Goal: Information Seeking & Learning: Learn about a topic

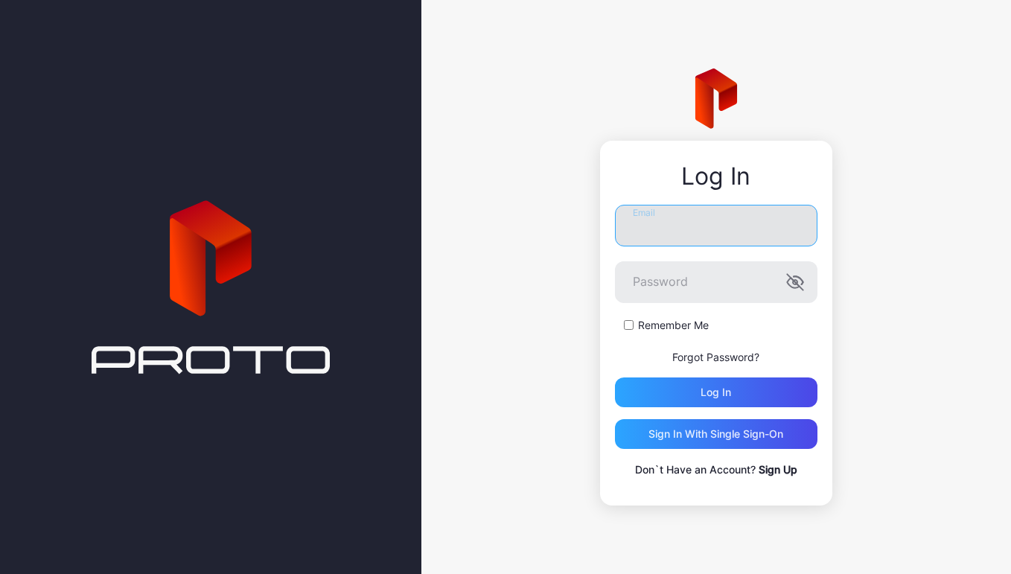
click at [652, 240] on input "Email" at bounding box center [716, 226] width 203 height 42
paste input "**********"
type input "**********"
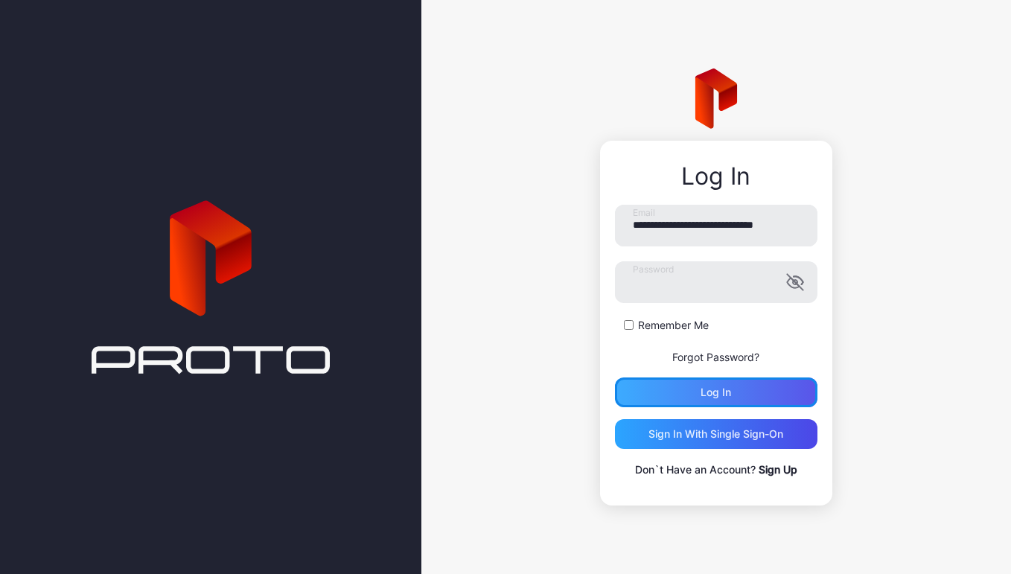
click at [716, 390] on div "Log in" at bounding box center [716, 393] width 31 height 12
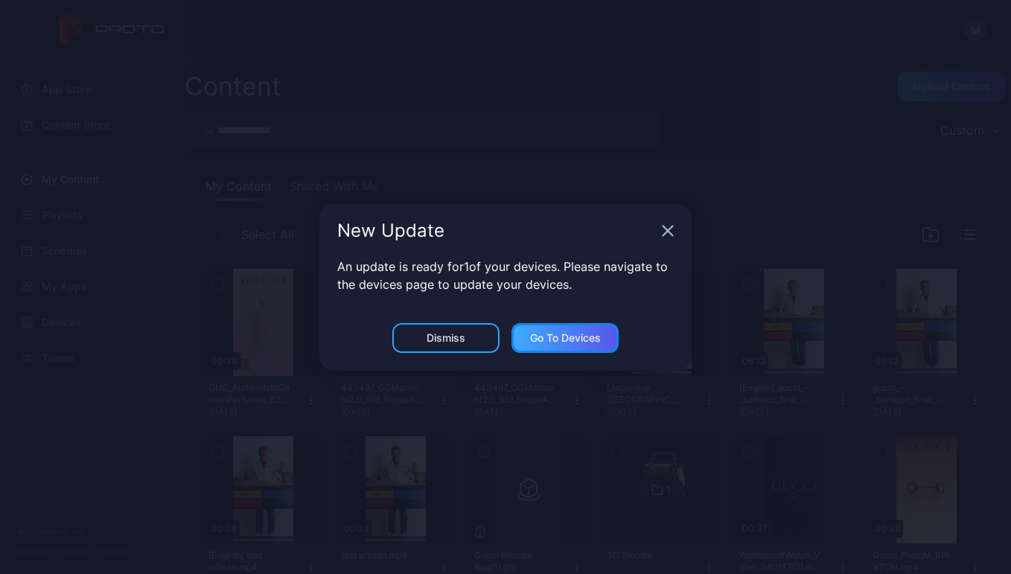
click at [560, 334] on div "Go to devices" at bounding box center [565, 338] width 71 height 12
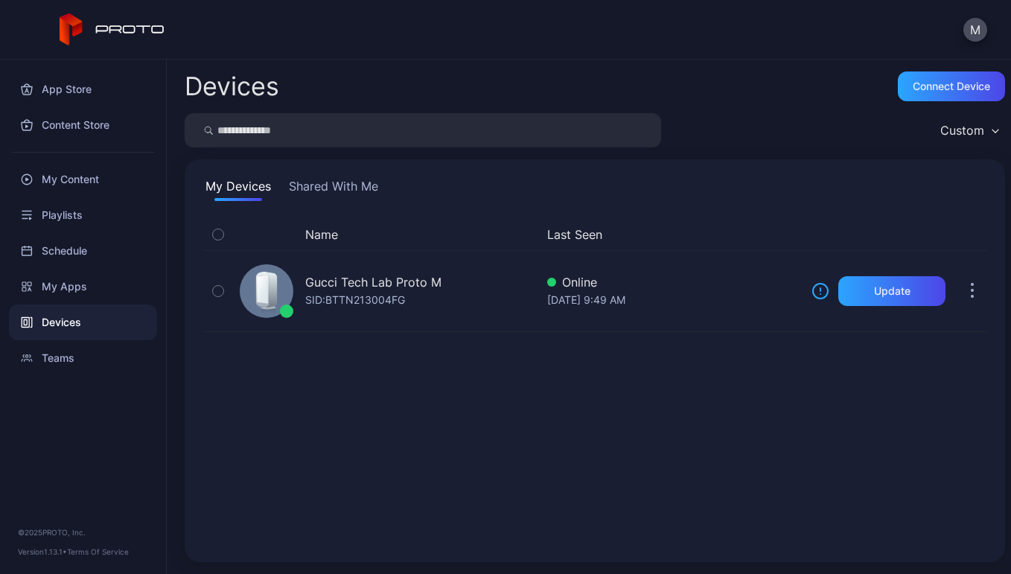
click at [734, 407] on div "Name Last Seen Gucci Tech Lab Proto M SID: BTTN213004FG Online [DATE] 9:49 AM U…" at bounding box center [595, 381] width 785 height 325
click at [75, 169] on div "My Content" at bounding box center [83, 180] width 148 height 36
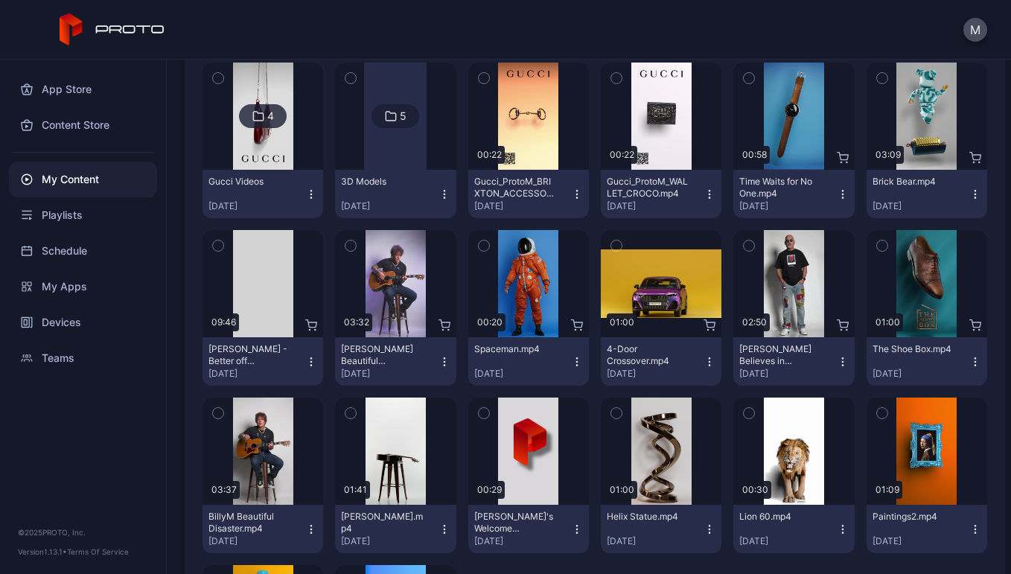
scroll to position [1049, 0]
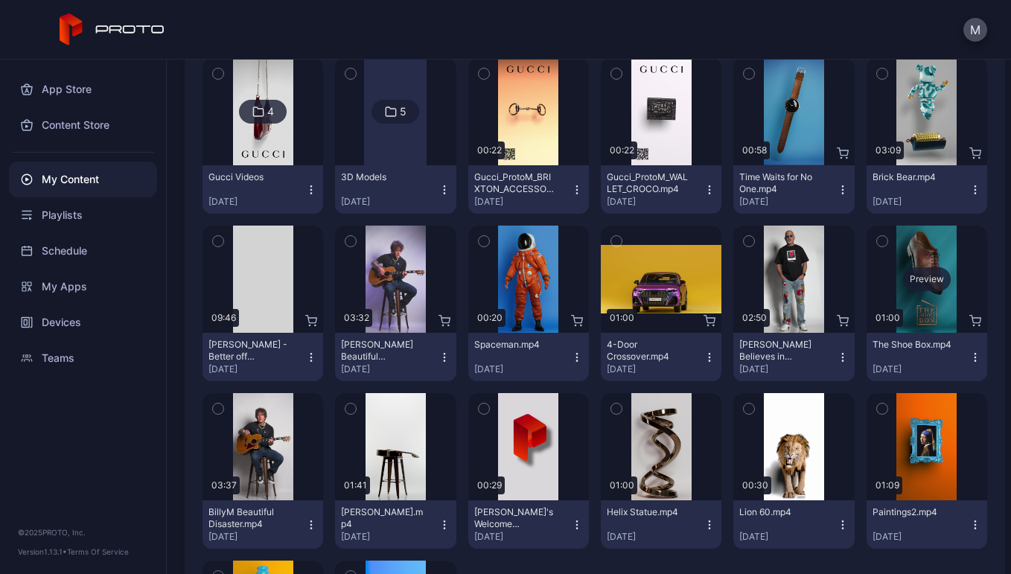
click at [912, 272] on div "Preview" at bounding box center [927, 279] width 48 height 24
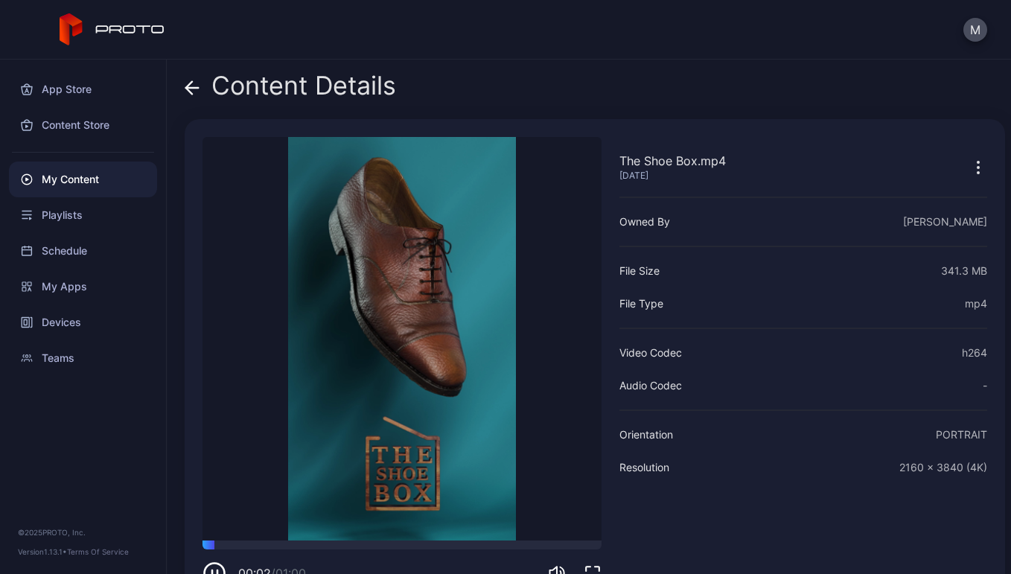
scroll to position [41, 0]
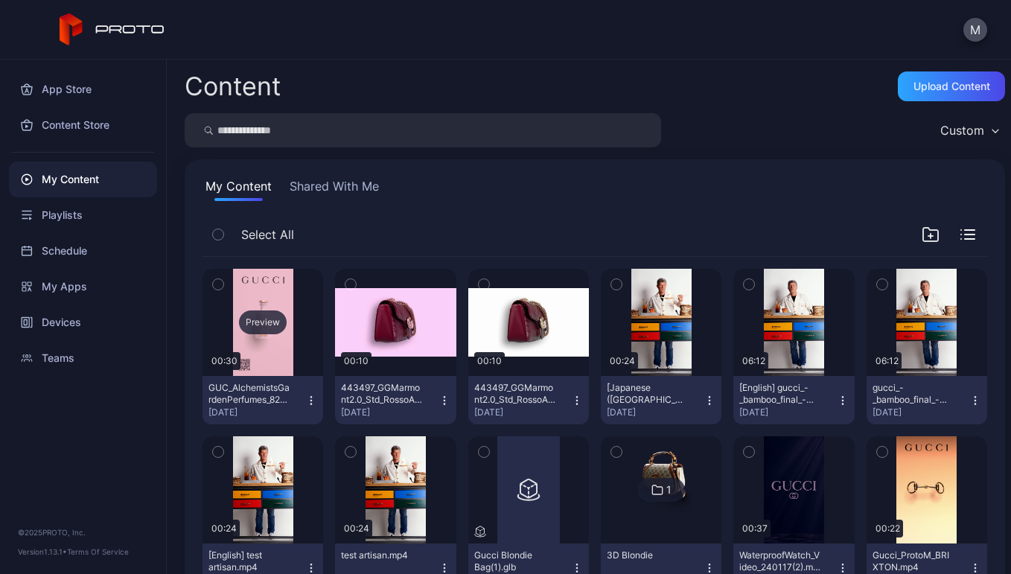
click at [249, 344] on div "Preview" at bounding box center [263, 322] width 121 height 107
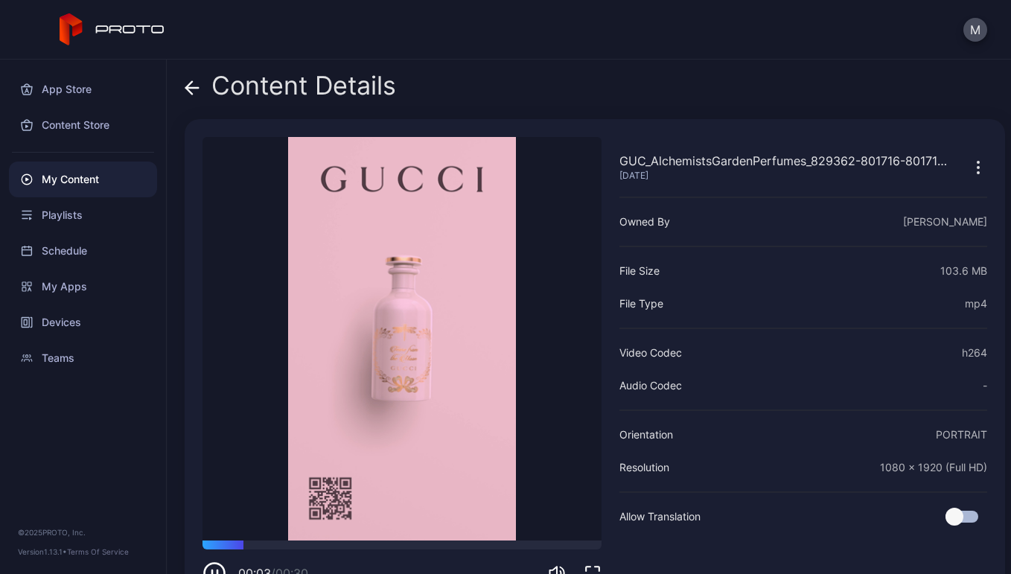
scroll to position [41, 0]
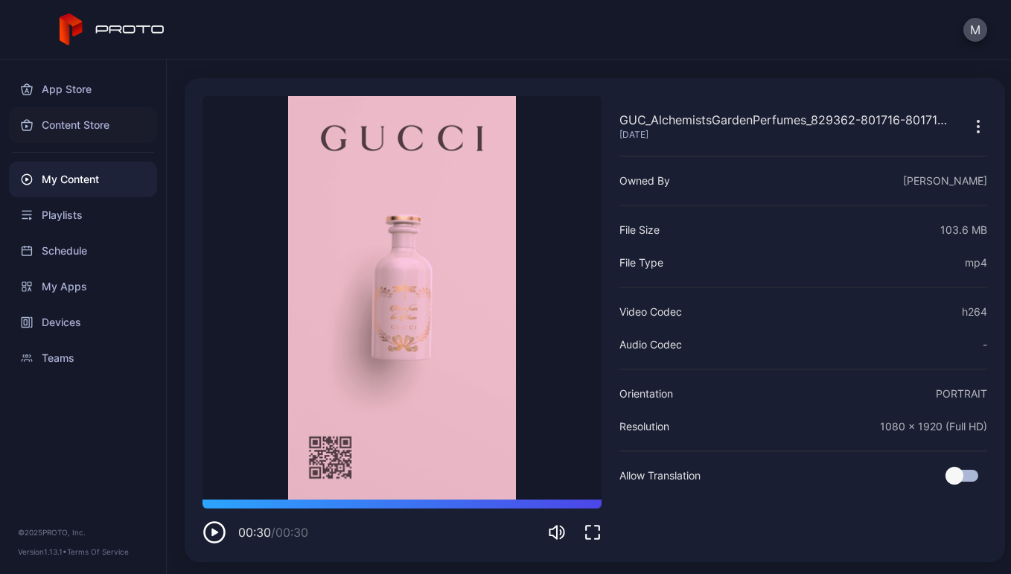
click at [66, 140] on div "Content Store" at bounding box center [83, 125] width 148 height 36
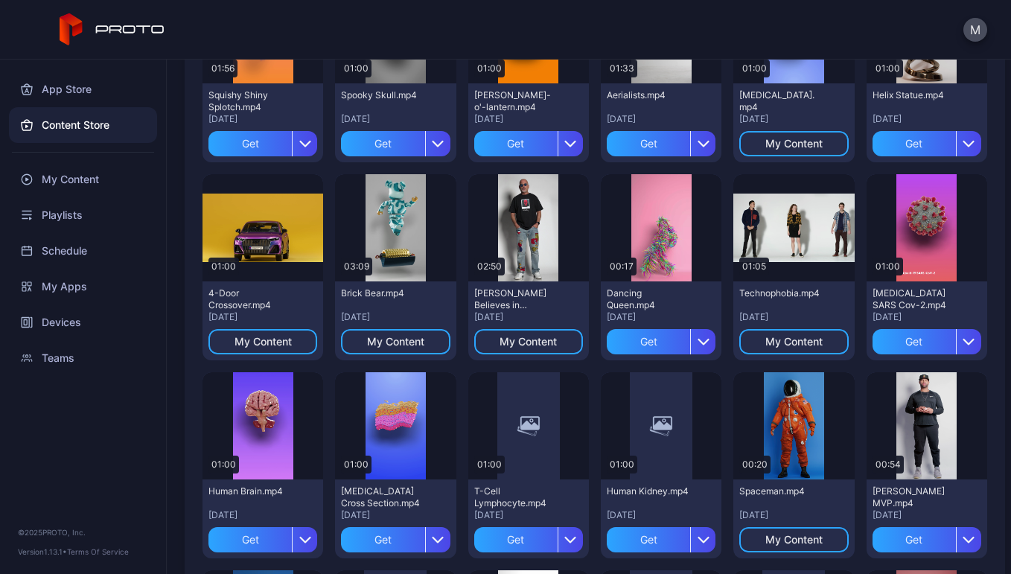
scroll to position [427, 0]
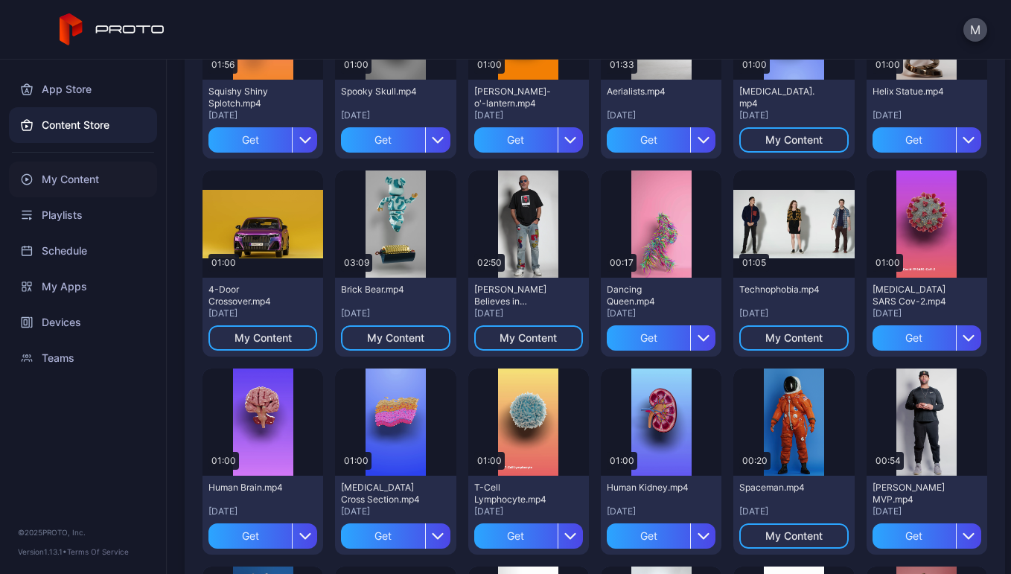
click at [73, 184] on div "My Content" at bounding box center [83, 180] width 148 height 36
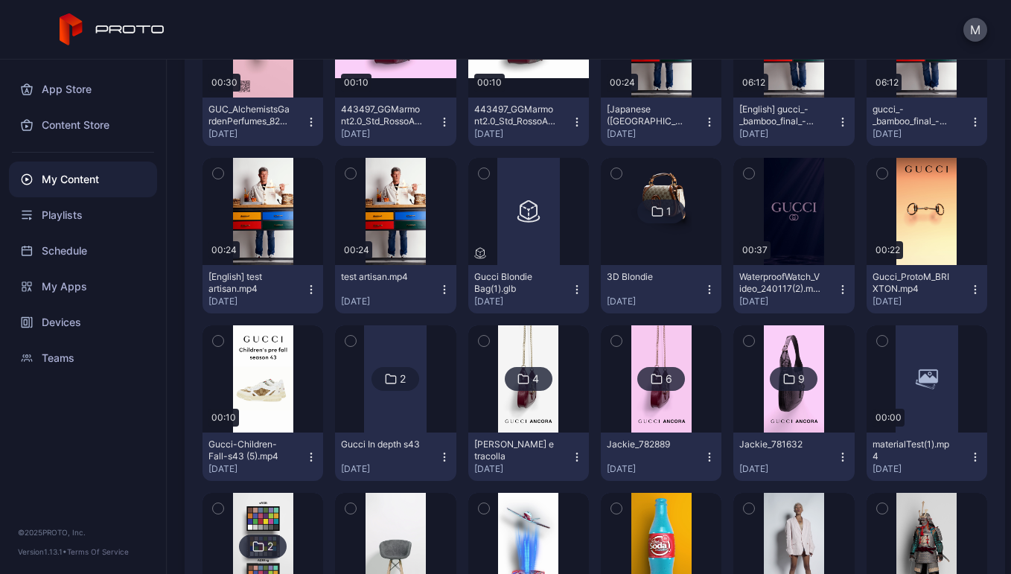
scroll to position [276, 0]
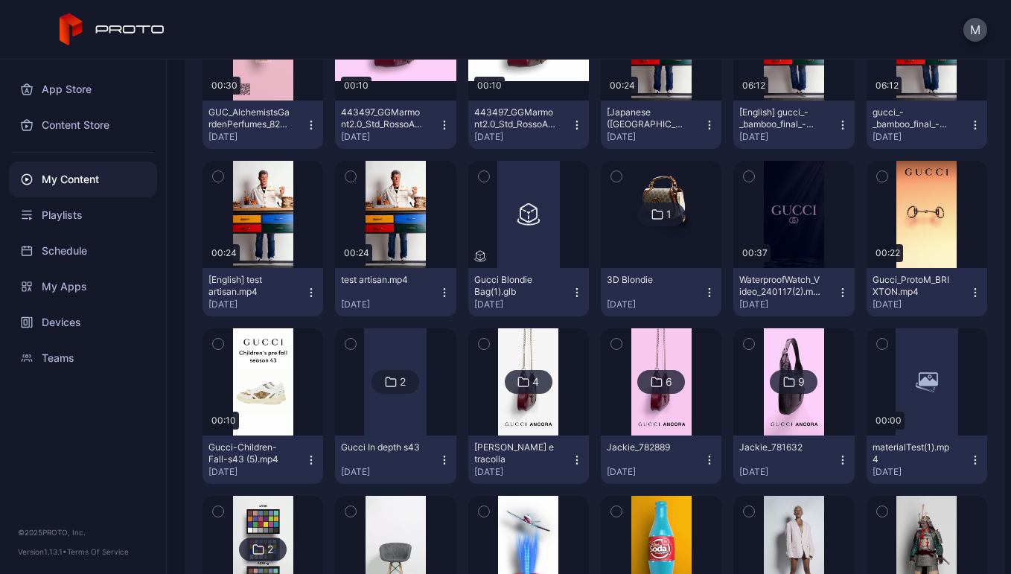
click at [778, 407] on img at bounding box center [794, 381] width 60 height 107
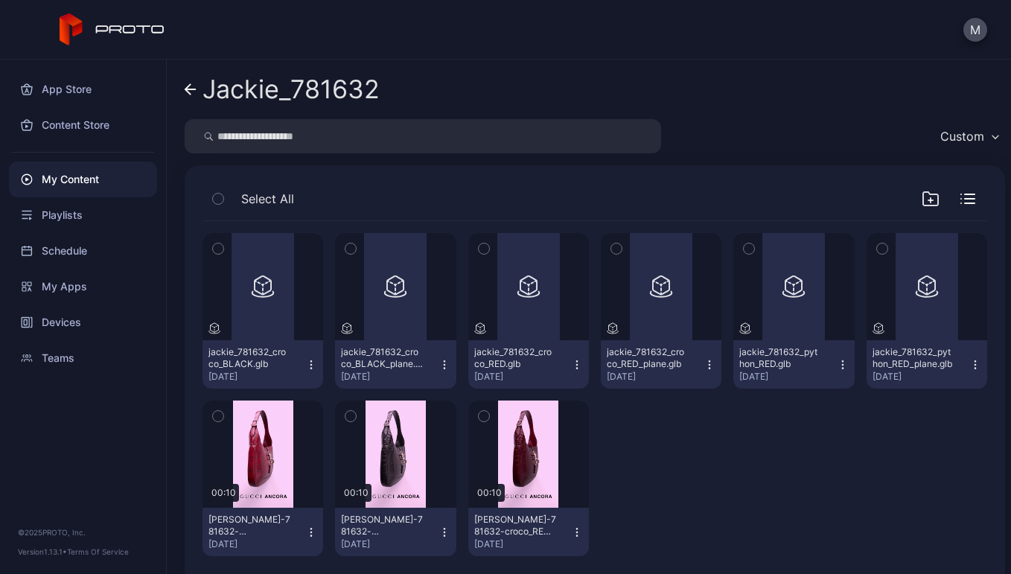
scroll to position [24, 0]
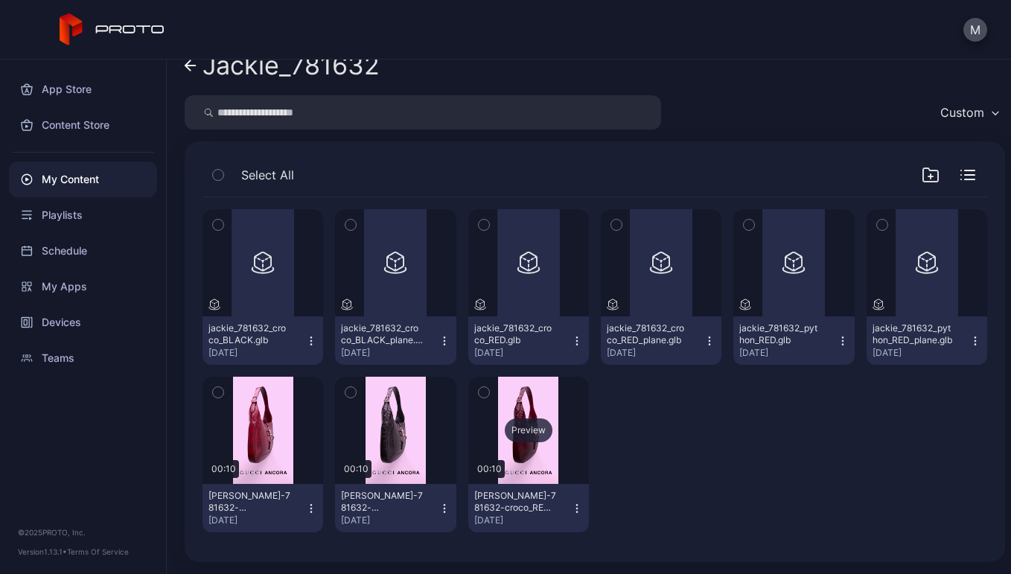
click at [518, 465] on div "Preview" at bounding box center [528, 430] width 121 height 107
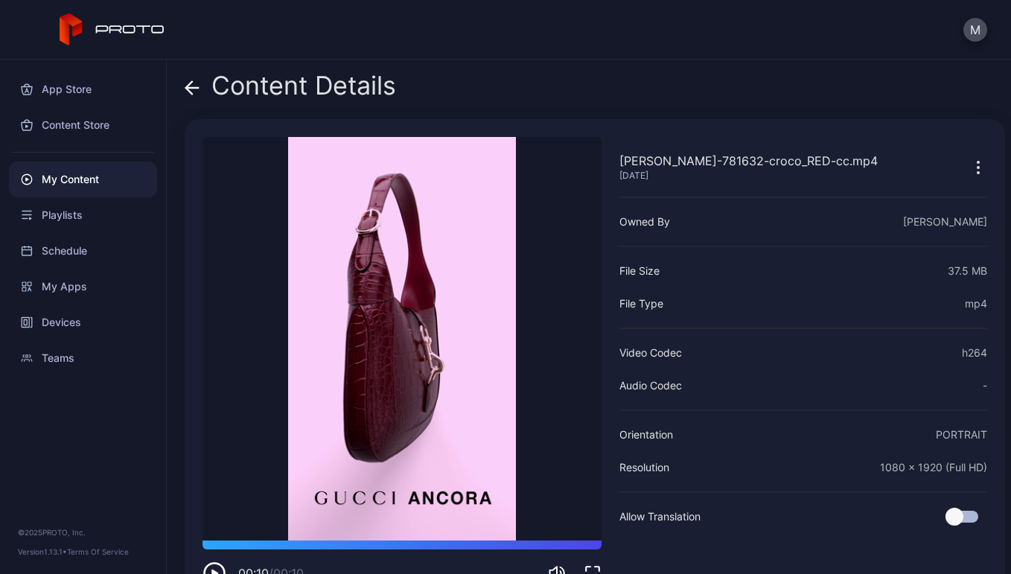
click at [188, 86] on icon at bounding box center [189, 87] width 6 height 13
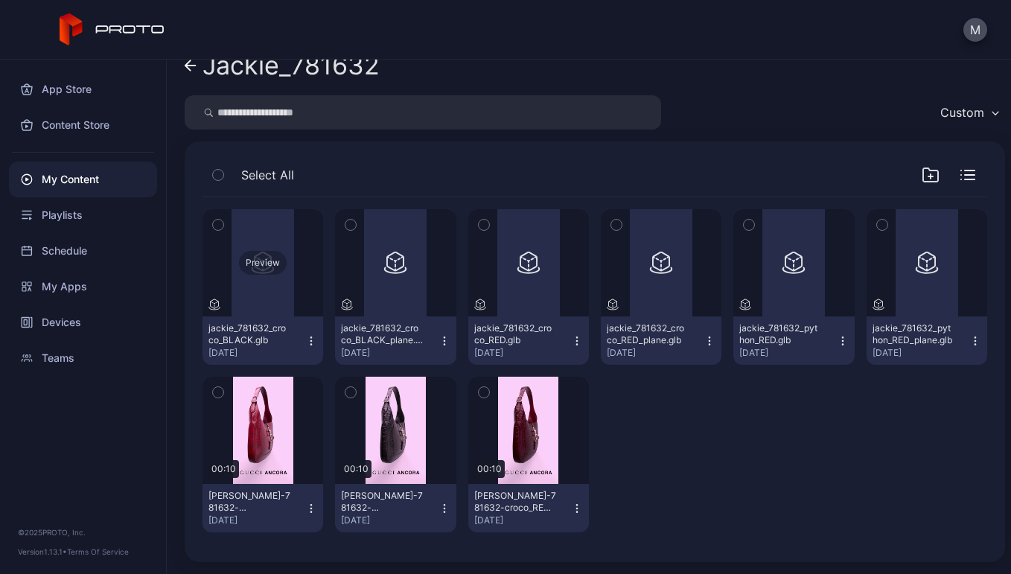
scroll to position [23, 0]
click at [705, 500] on div at bounding box center [661, 456] width 121 height 156
click at [699, 448] on div at bounding box center [661, 456] width 121 height 156
click at [78, 182] on div "My Content" at bounding box center [83, 180] width 148 height 36
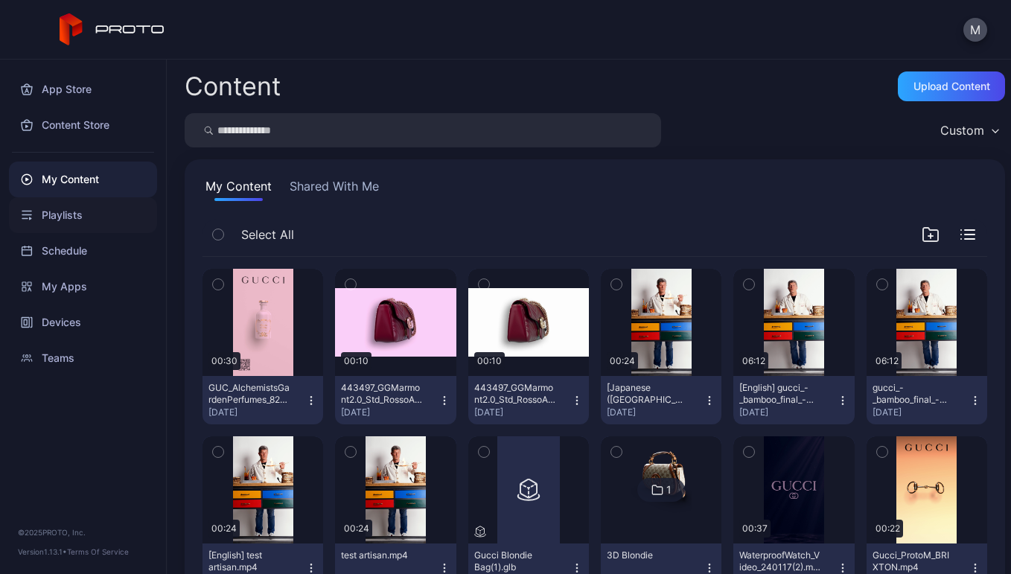
click at [66, 225] on div "Playlists" at bounding box center [83, 215] width 148 height 36
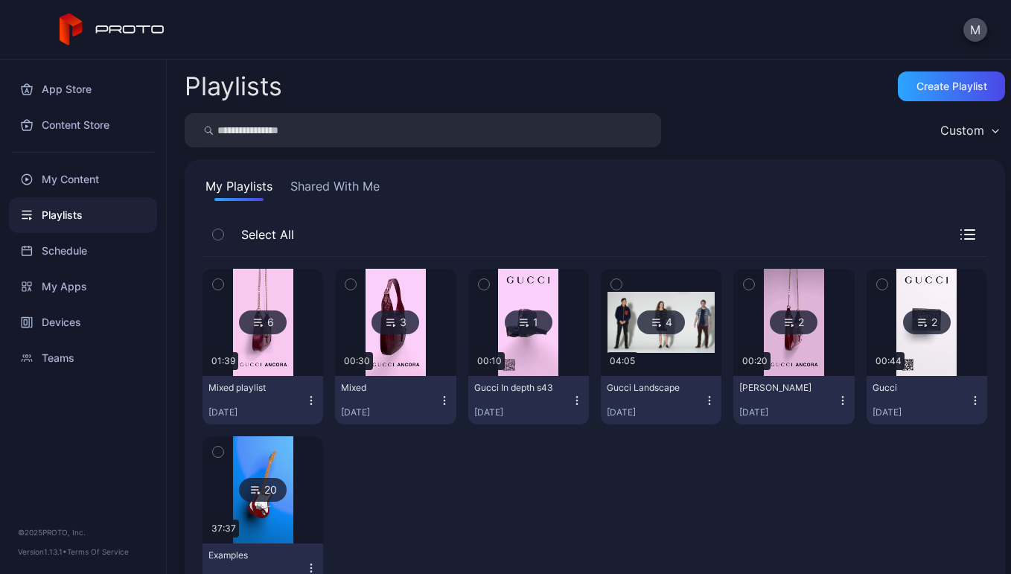
click at [392, 322] on div "3" at bounding box center [396, 323] width 48 height 24
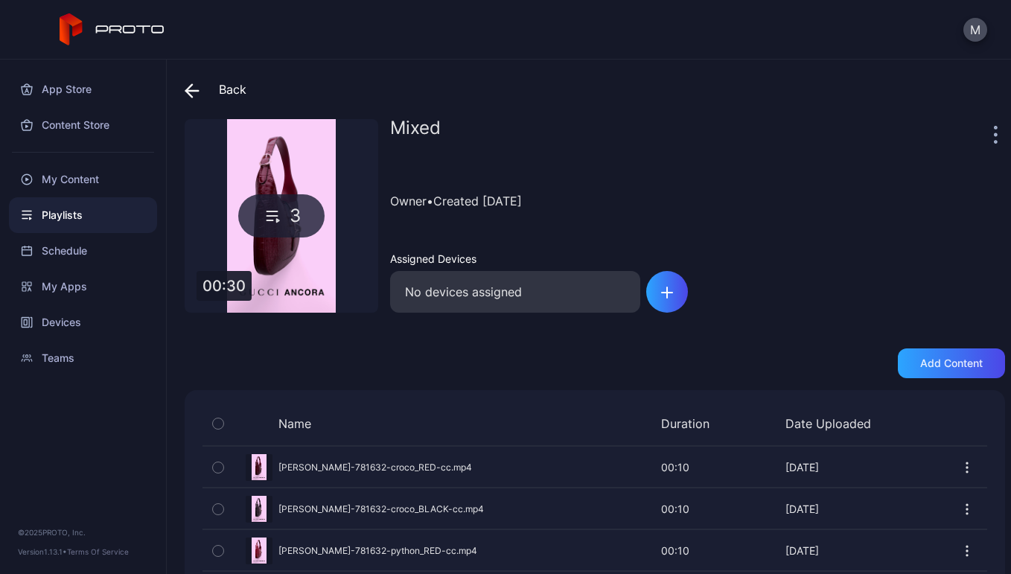
scroll to position [28, 0]
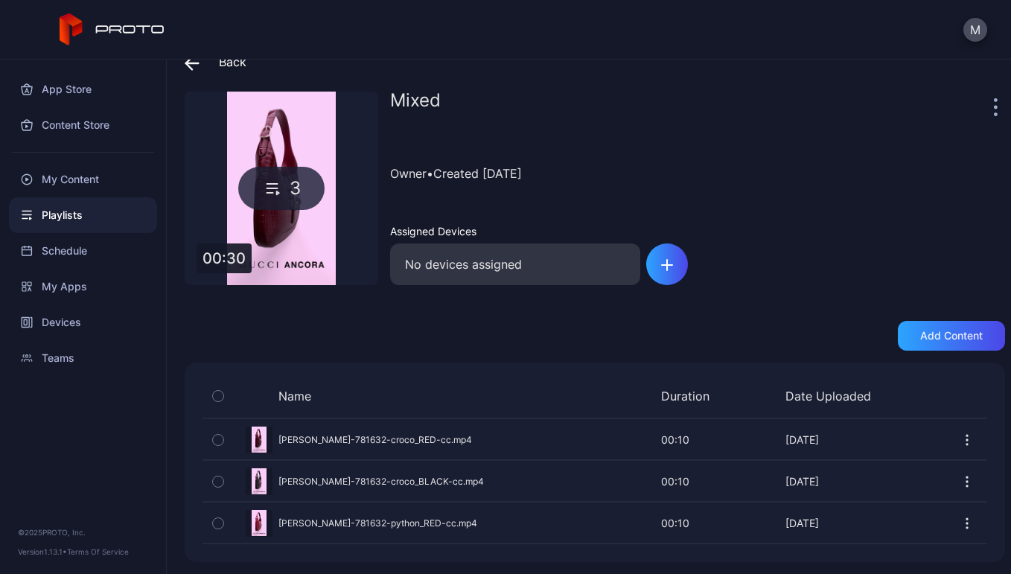
click at [313, 445] on div "Preview" at bounding box center [595, 439] width 785 height 39
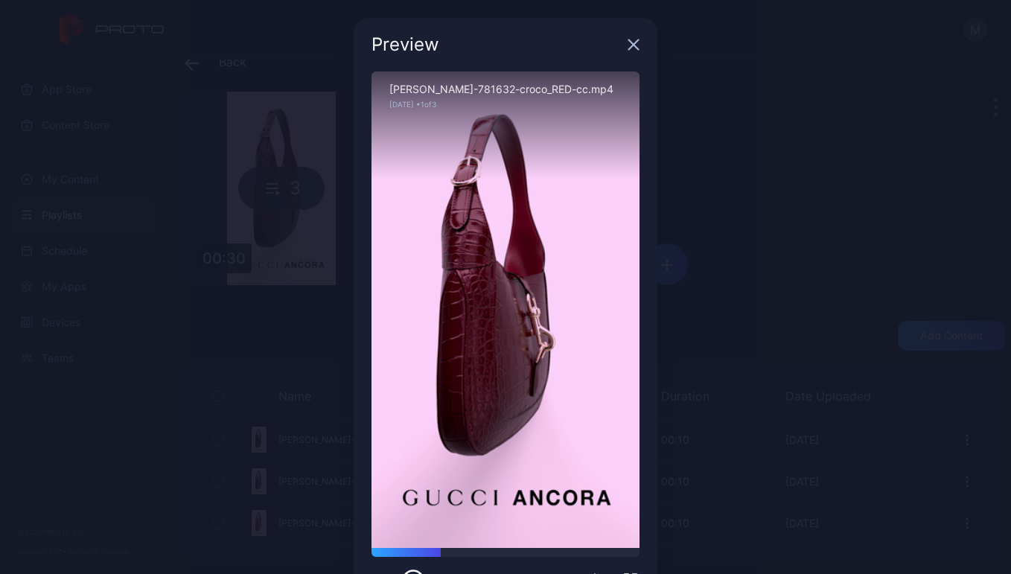
click at [630, 39] on icon "button" at bounding box center [634, 45] width 12 height 12
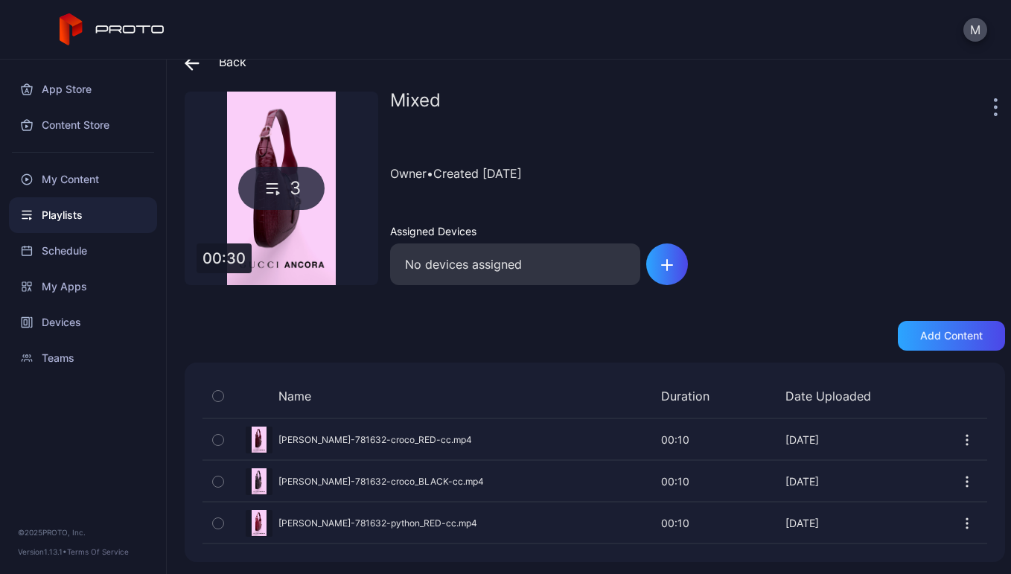
click at [194, 70] on span at bounding box center [196, 61] width 22 height 27
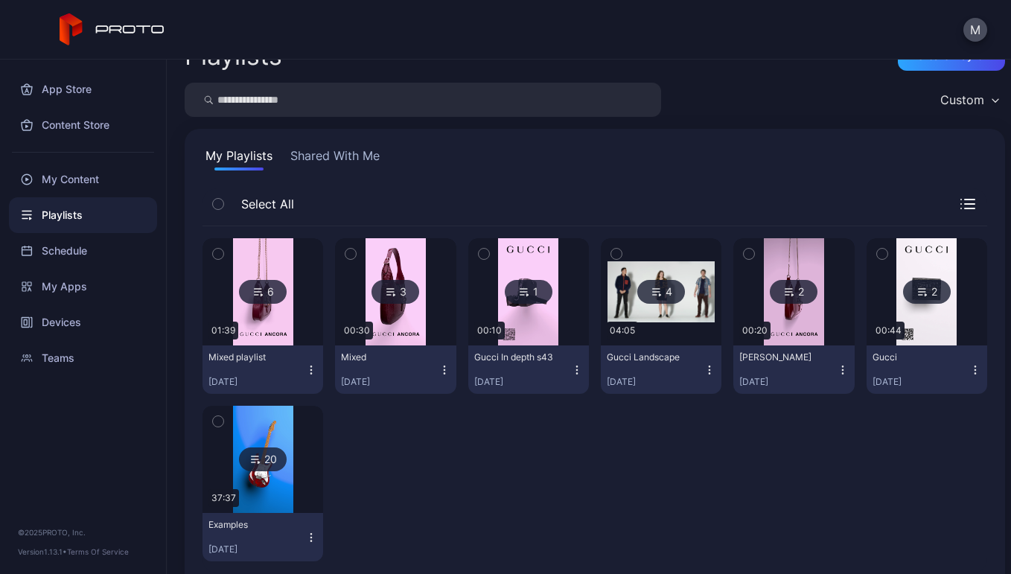
scroll to position [40, 0]
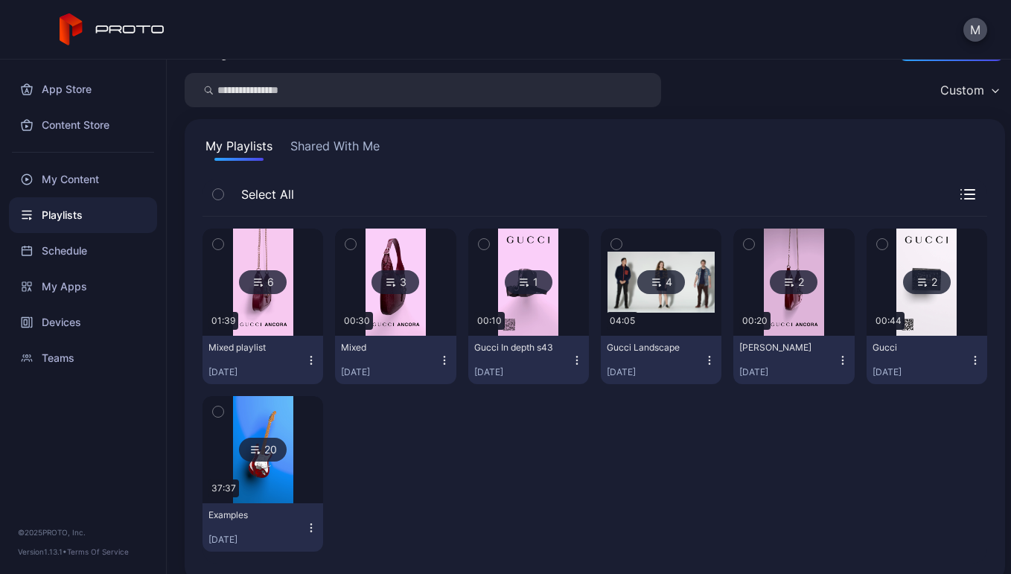
click at [837, 358] on icon "button" at bounding box center [843, 361] width 12 height 12
click at [802, 322] on img at bounding box center [794, 282] width 60 height 107
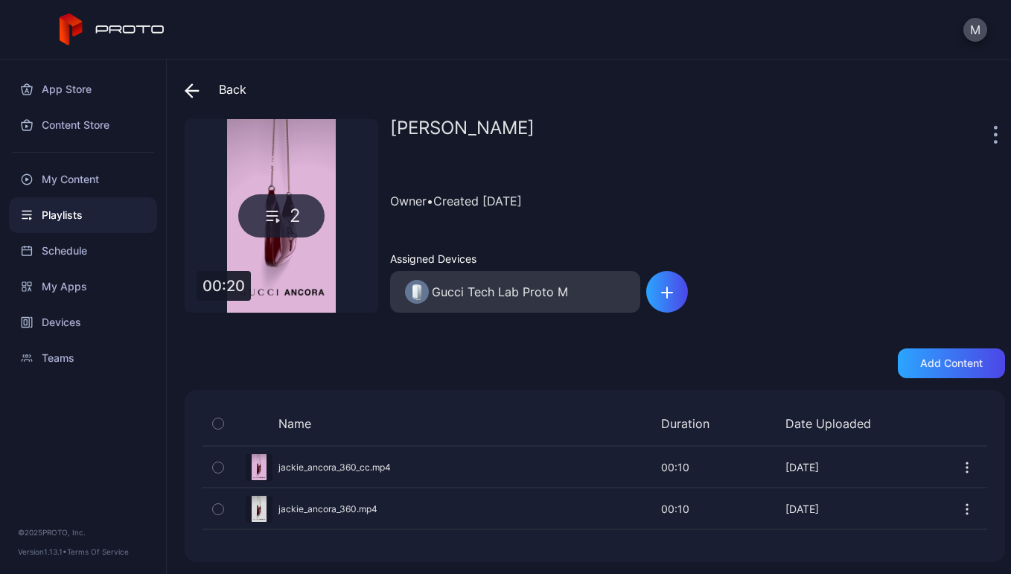
click at [286, 511] on div "Preview" at bounding box center [595, 508] width 785 height 39
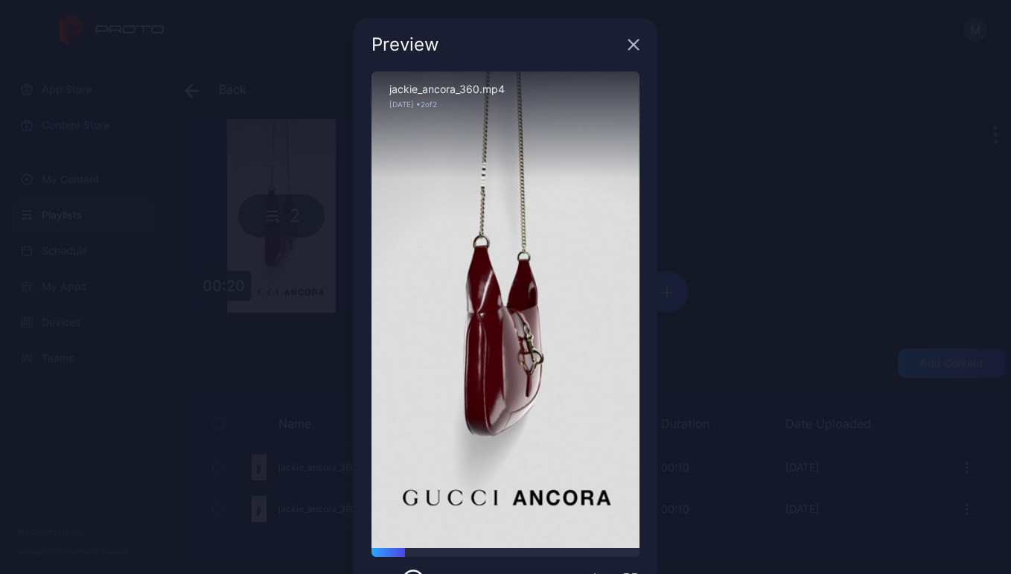
click at [628, 47] on icon "button" at bounding box center [634, 45] width 12 height 12
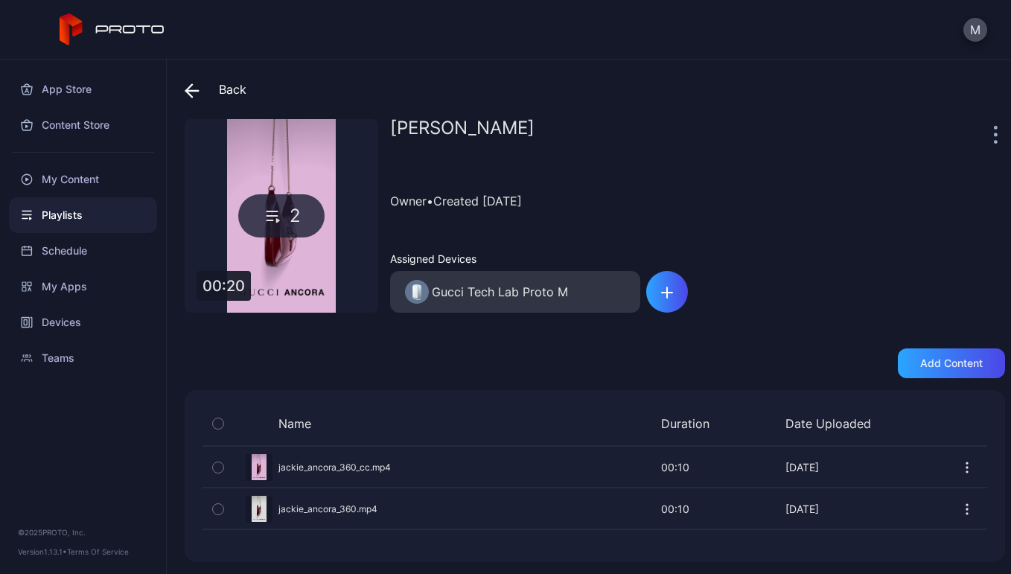
click at [217, 426] on icon "button" at bounding box center [218, 424] width 10 height 16
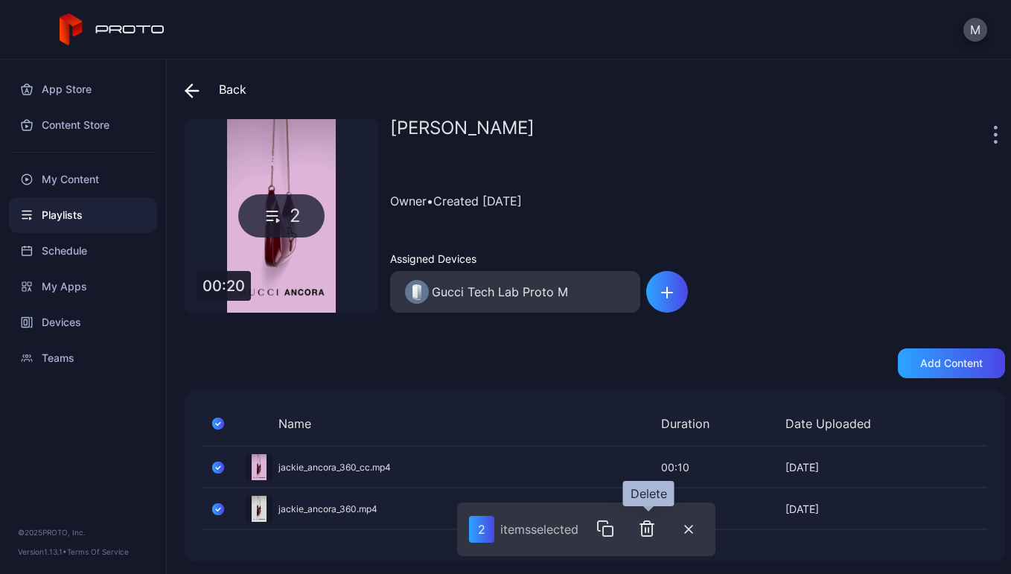
click at [652, 530] on icon "button" at bounding box center [647, 529] width 18 height 18
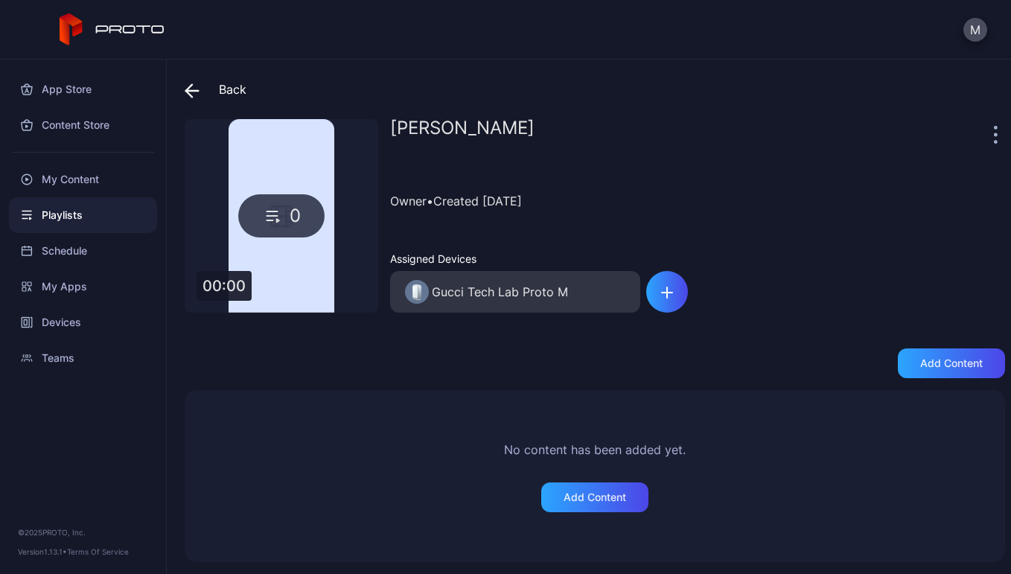
click at [197, 89] on icon at bounding box center [192, 90] width 15 height 15
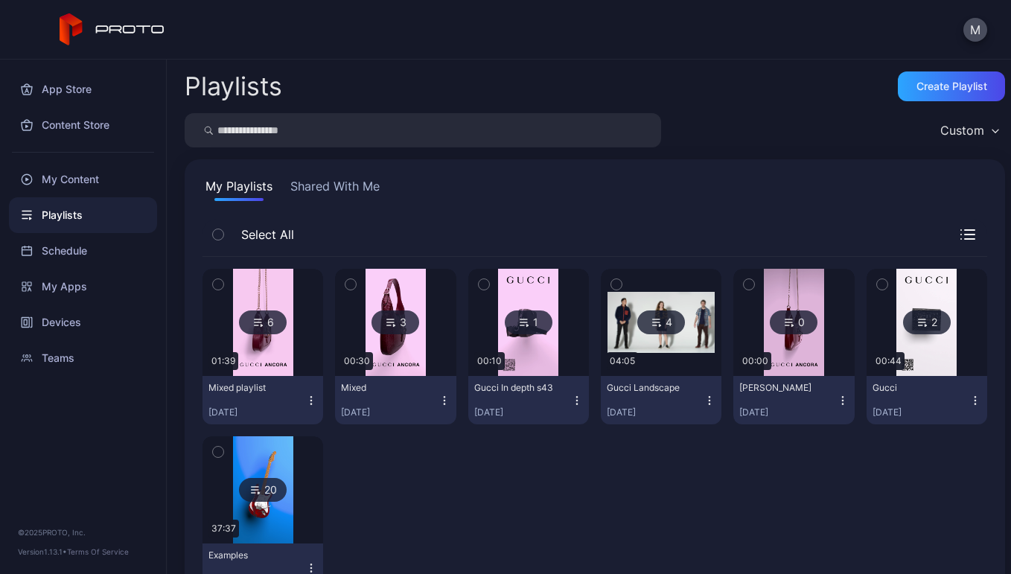
scroll to position [40, 0]
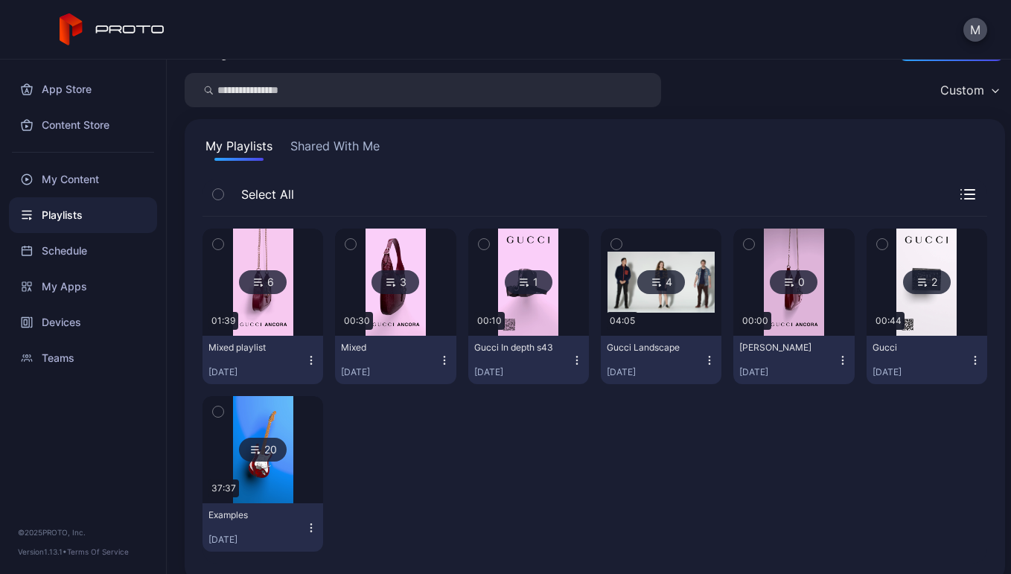
click at [256, 296] on img at bounding box center [263, 282] width 60 height 107
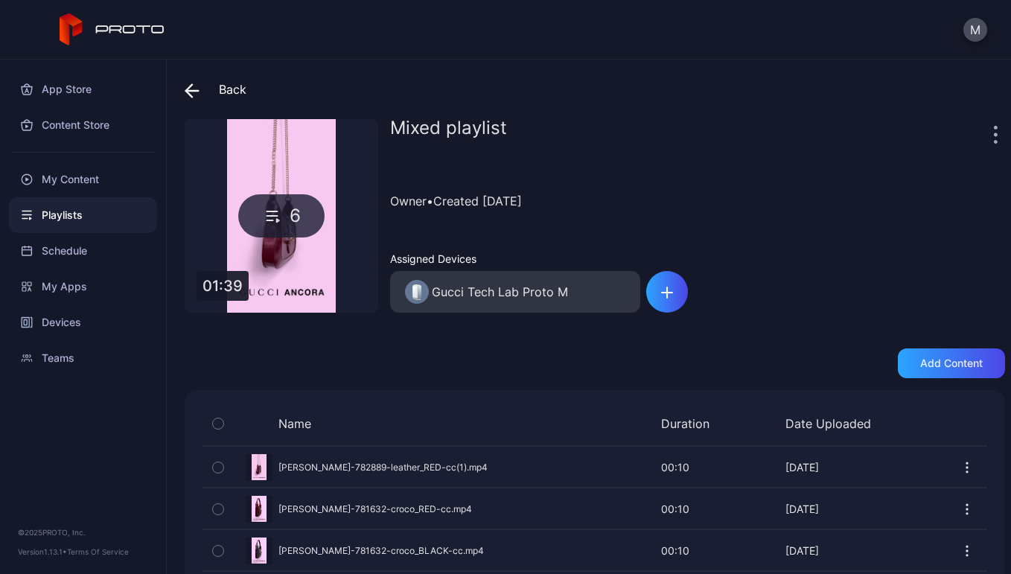
click at [289, 470] on div "Preview" at bounding box center [595, 467] width 785 height 39
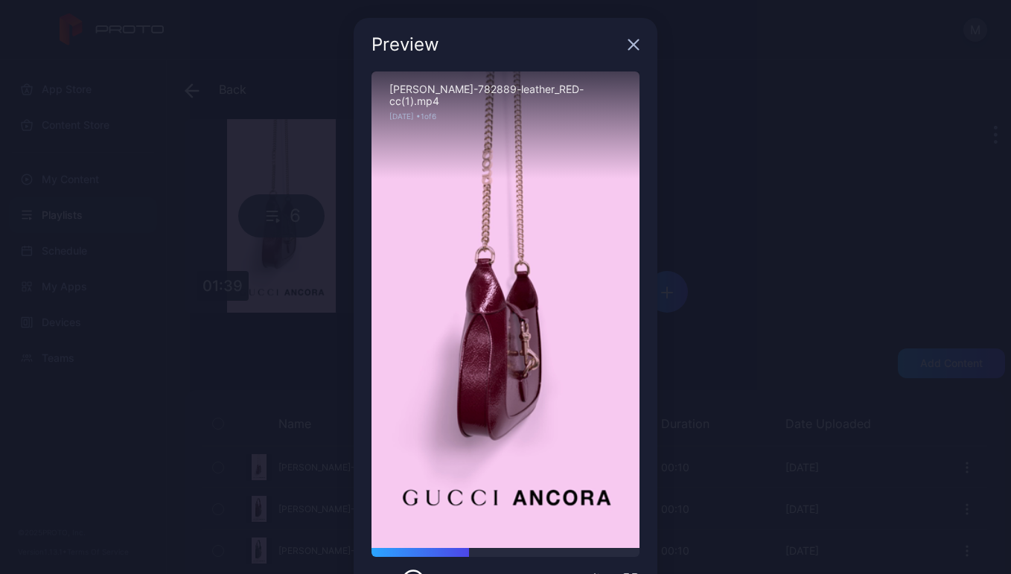
click at [629, 43] on icon "button" at bounding box center [634, 45] width 10 height 10
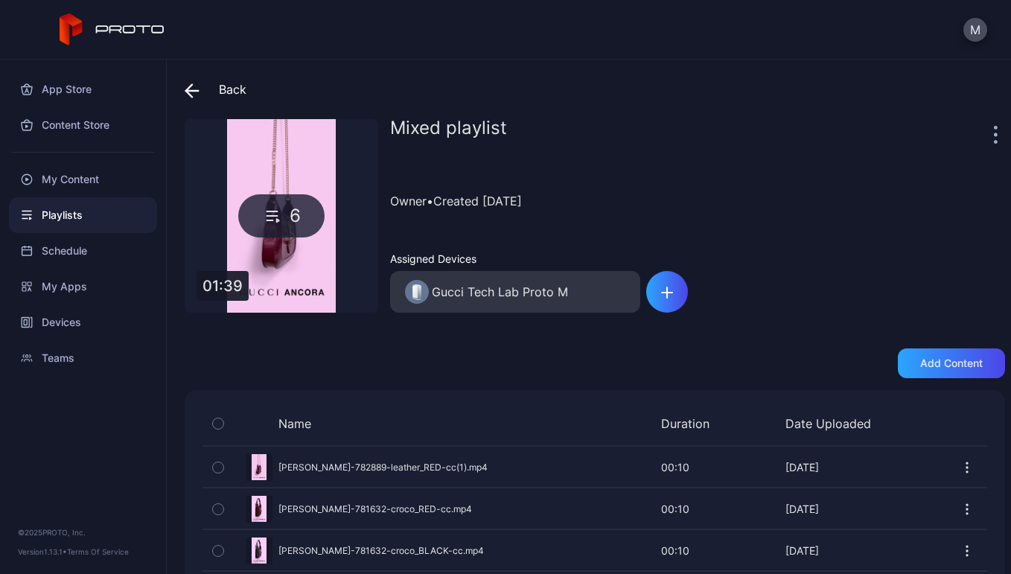
click at [196, 87] on icon at bounding box center [192, 90] width 15 height 15
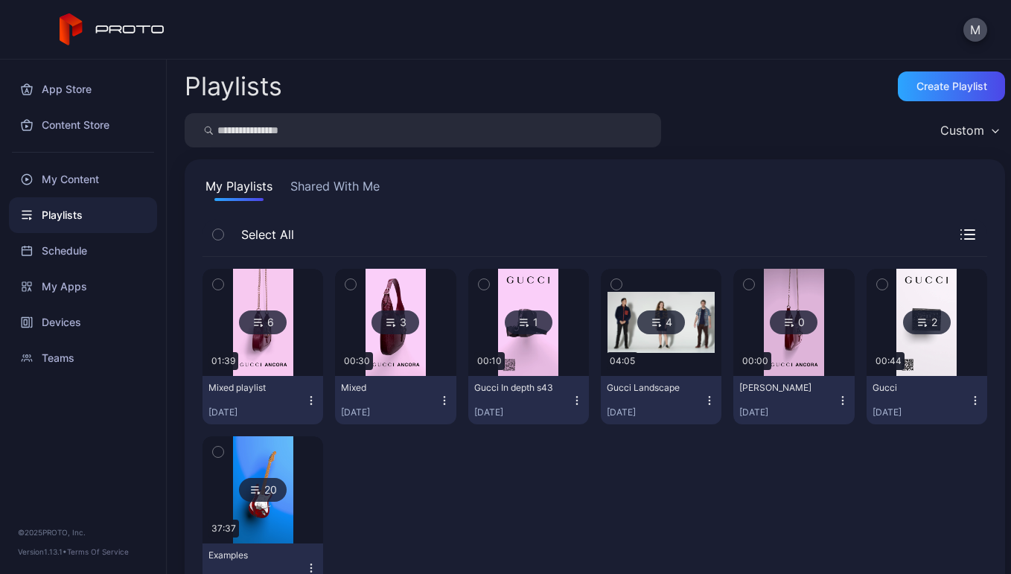
scroll to position [40, 0]
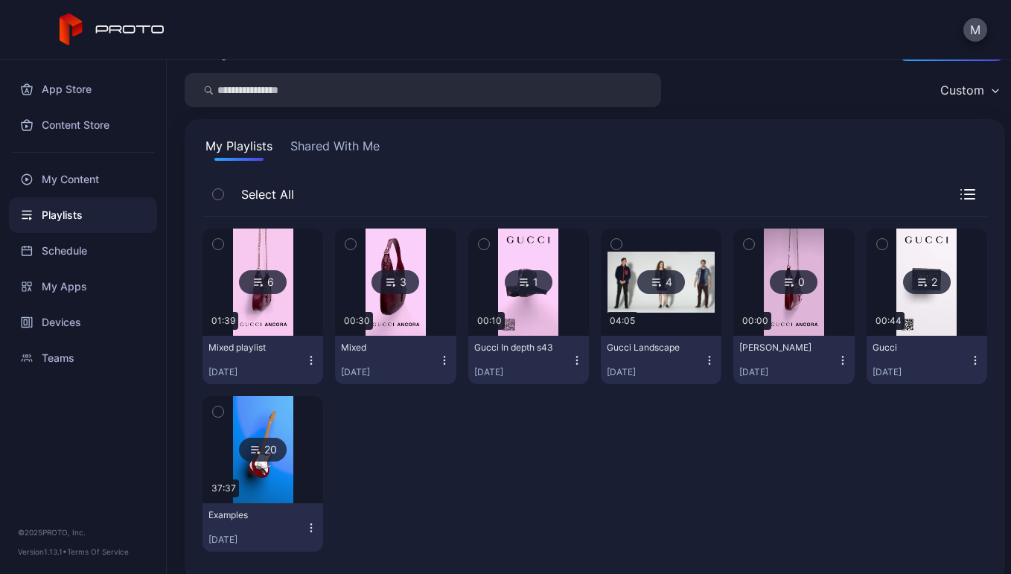
click at [918, 279] on icon at bounding box center [921, 279] width 7 height 0
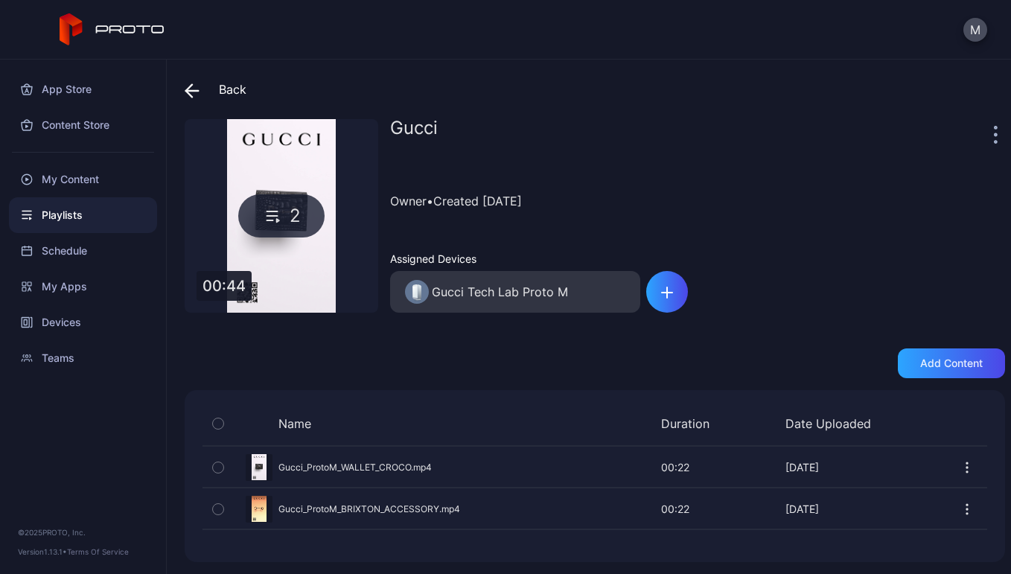
click at [279, 221] on icon at bounding box center [273, 216] width 22 height 18
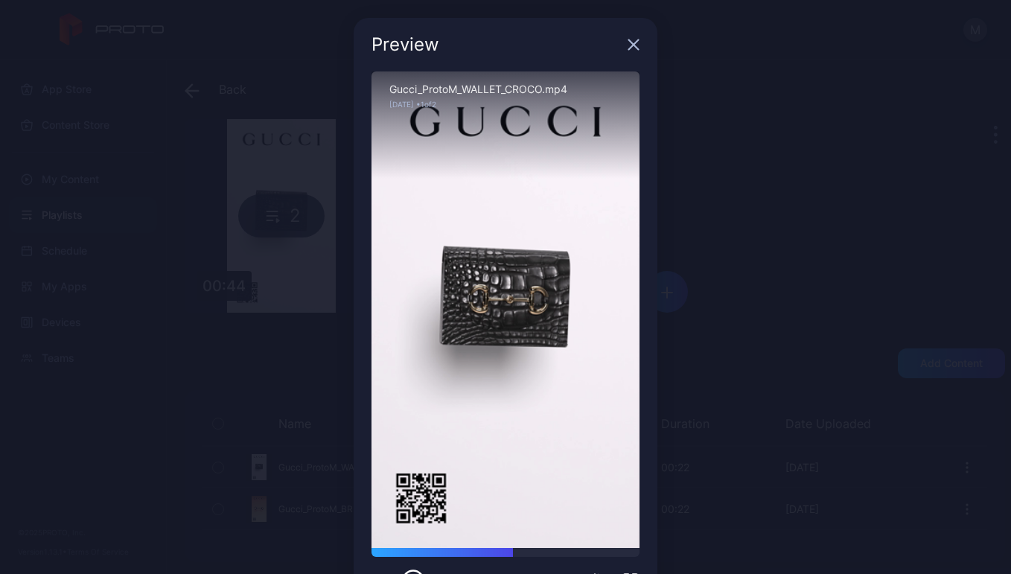
click at [629, 46] on icon "button" at bounding box center [634, 45] width 10 height 10
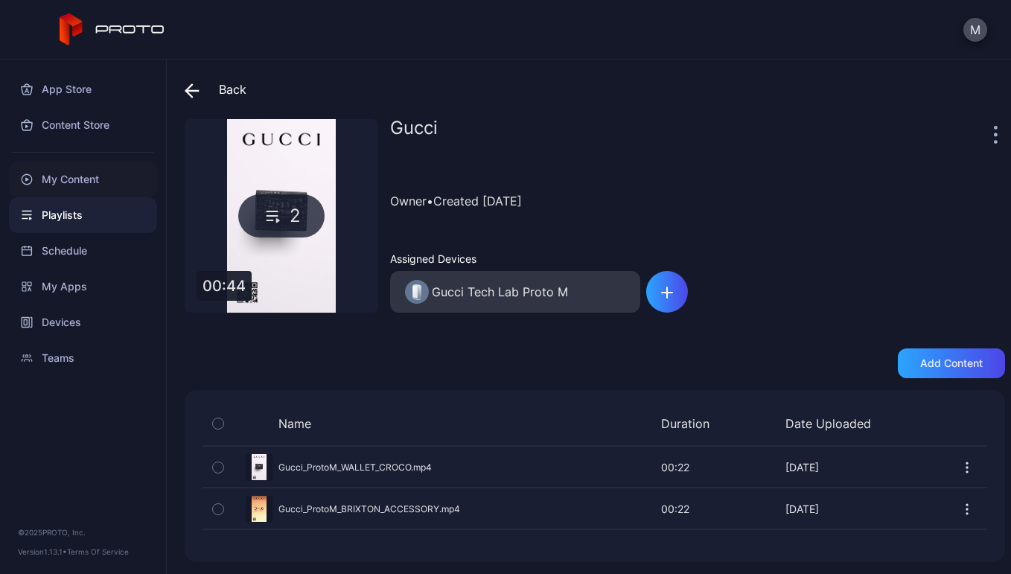
click at [64, 181] on div "My Content" at bounding box center [83, 180] width 148 height 36
